Goal: Transaction & Acquisition: Purchase product/service

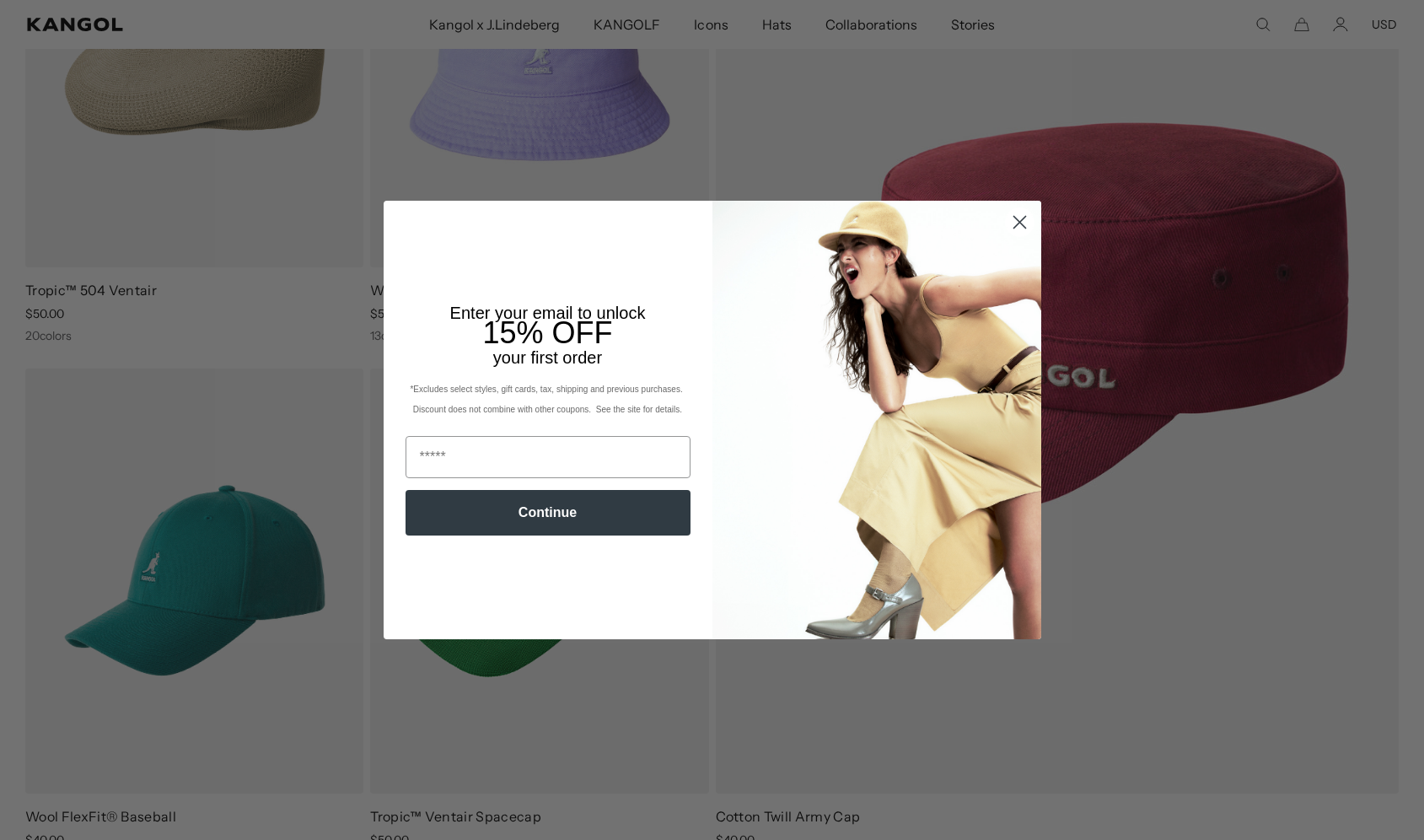
click at [1019, 225] on circle "Close dialog" at bounding box center [1018, 222] width 28 height 28
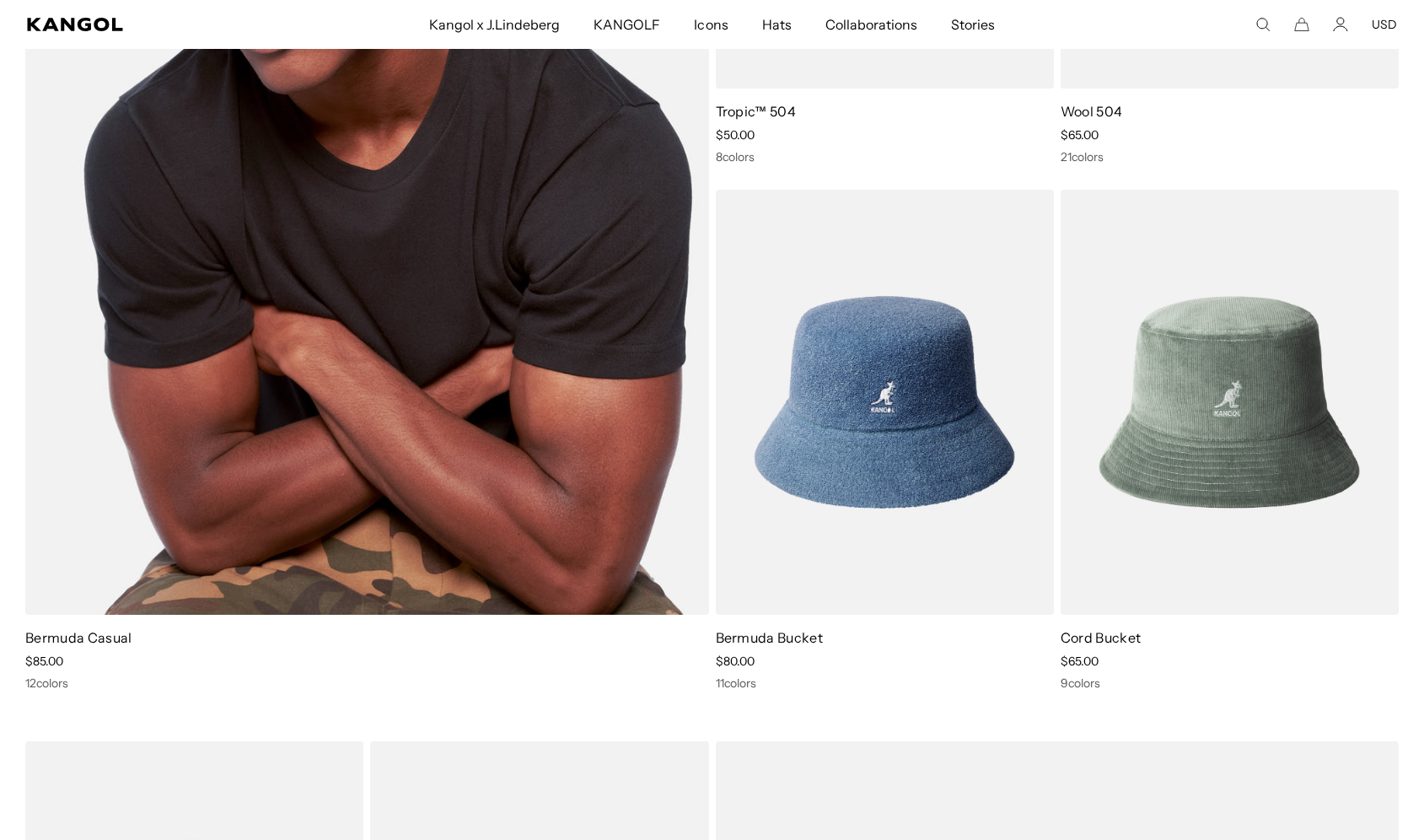
scroll to position [0, 347]
click at [364, 264] on img at bounding box center [366, 140] width 683 height 951
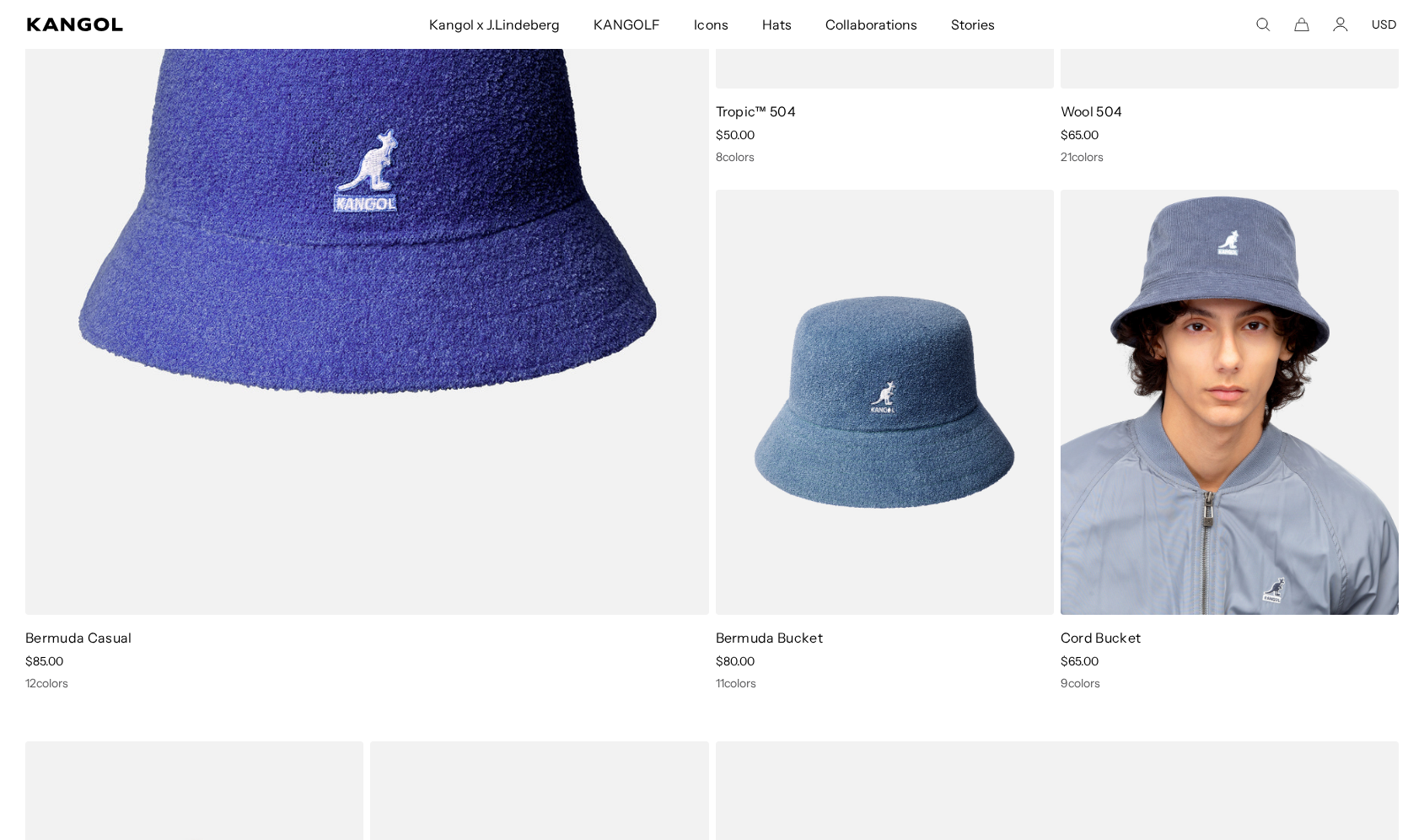
click at [1156, 492] on img at bounding box center [1229, 402] width 338 height 425
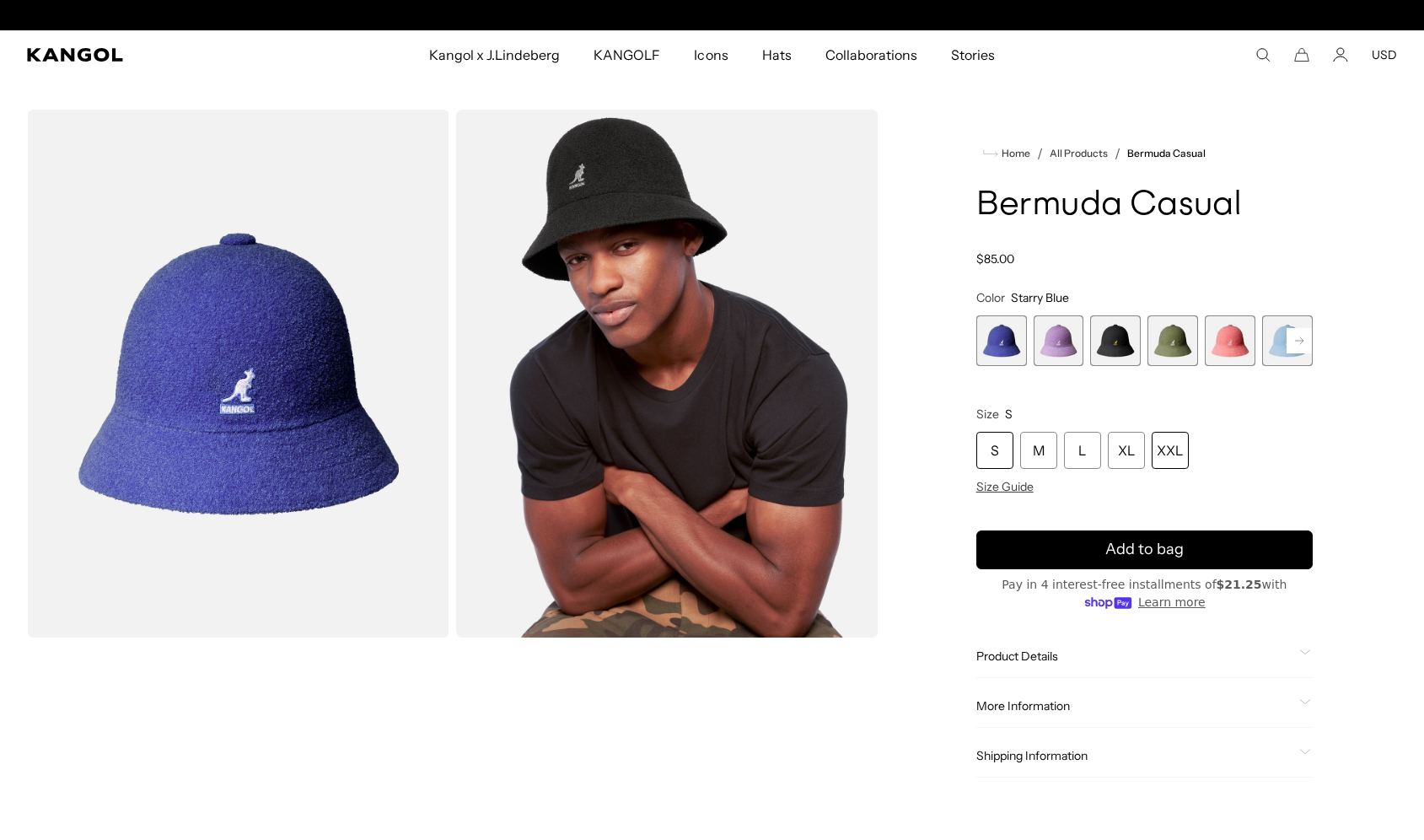
scroll to position [0, 347]
